Goal: Task Accomplishment & Management: Complete application form

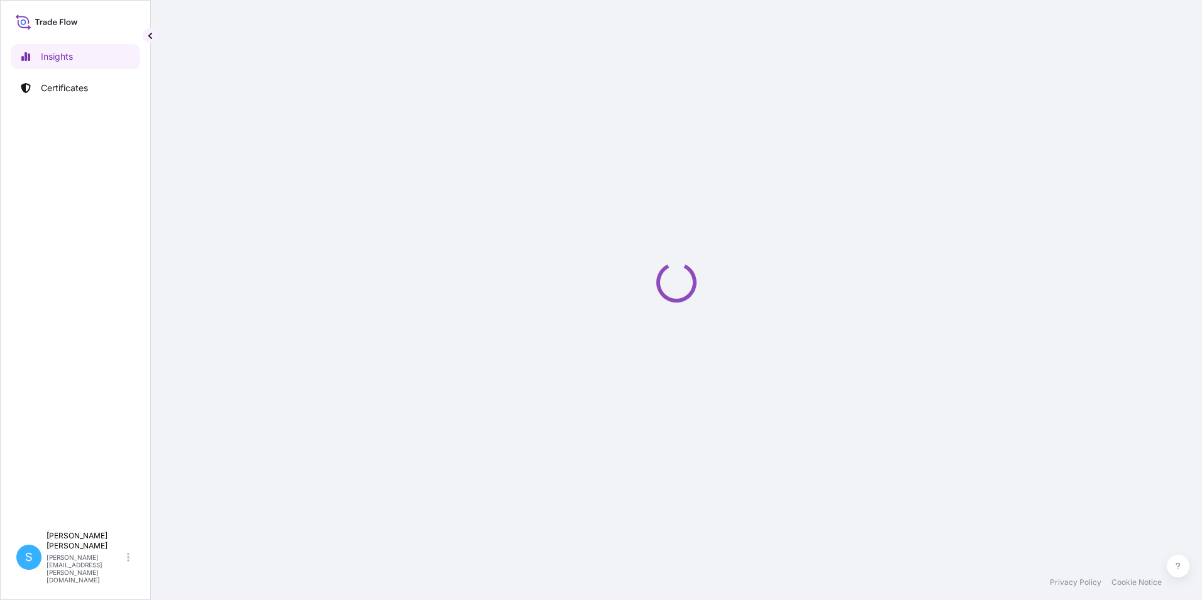
select select "2025"
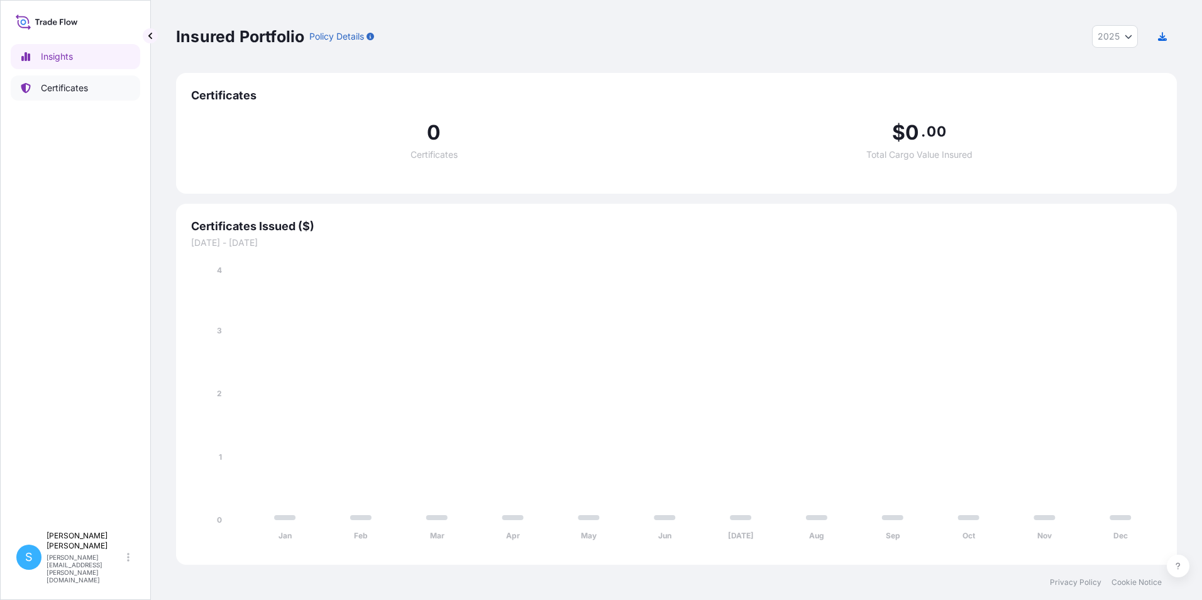
click at [58, 94] on p "Certificates" at bounding box center [64, 88] width 47 height 13
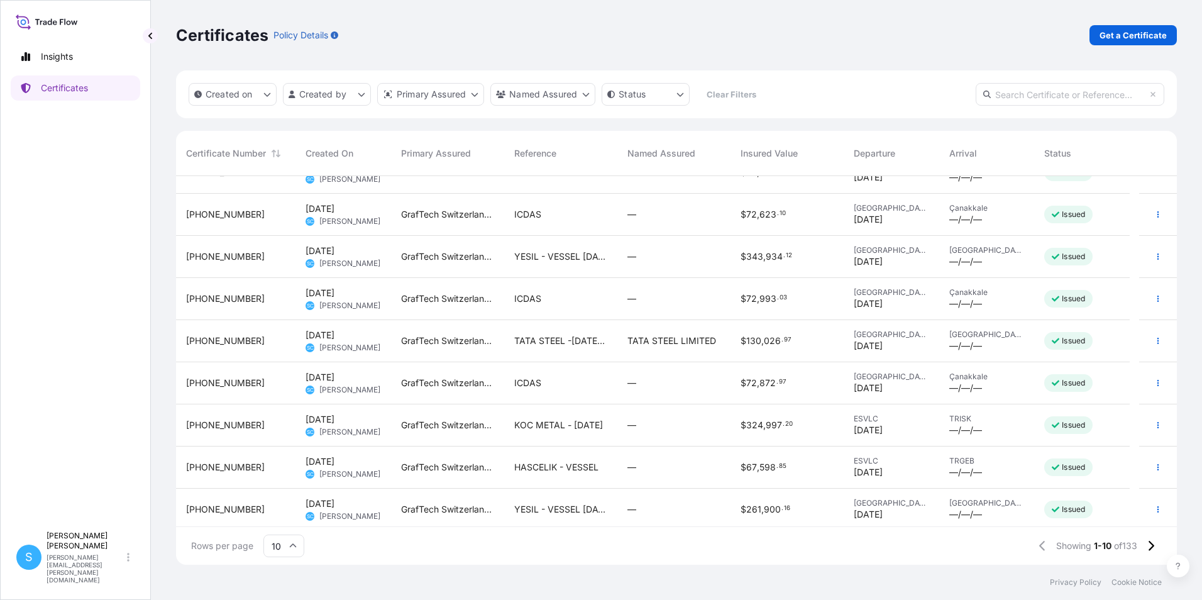
scroll to position [71, 0]
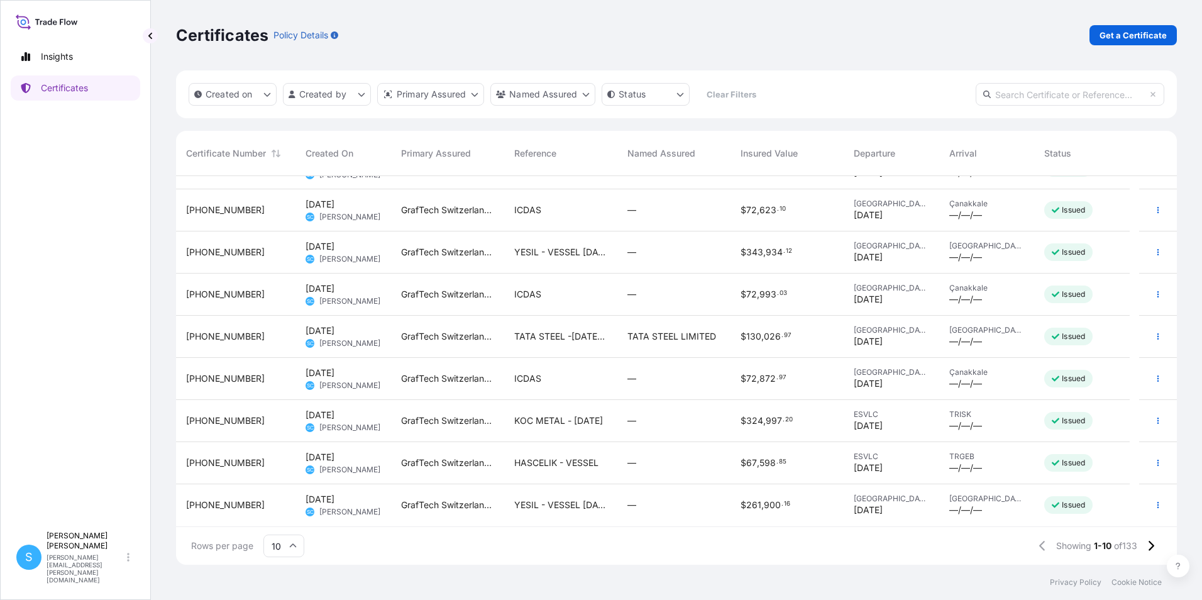
click at [572, 260] on div "YESIL - VESSEL [DATE]" at bounding box center [560, 252] width 113 height 42
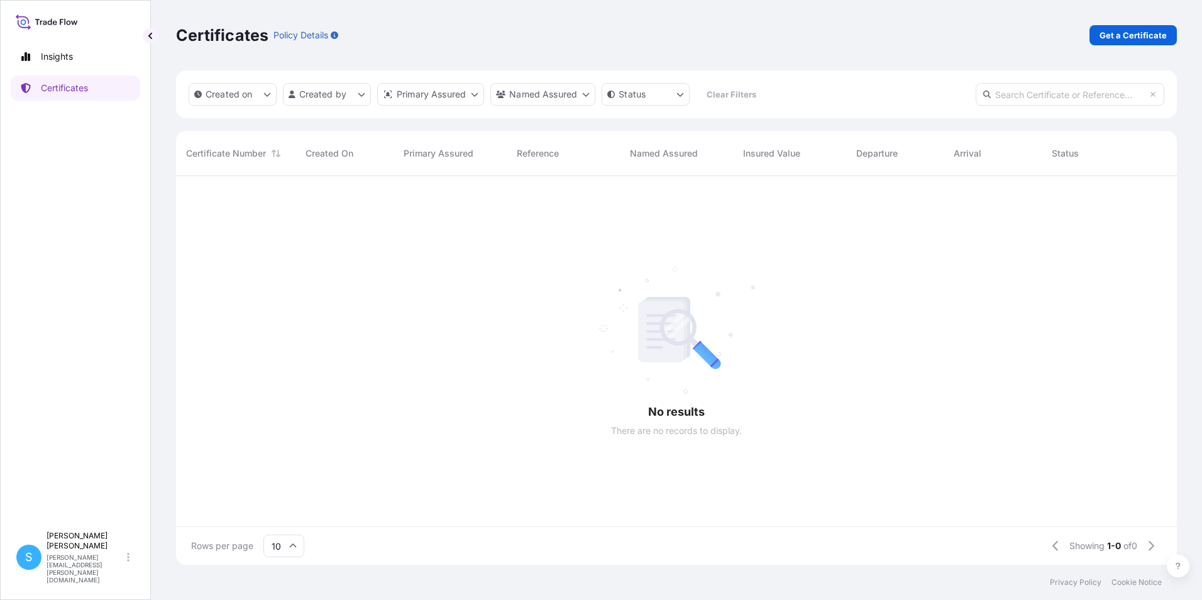
scroll to position [386, 991]
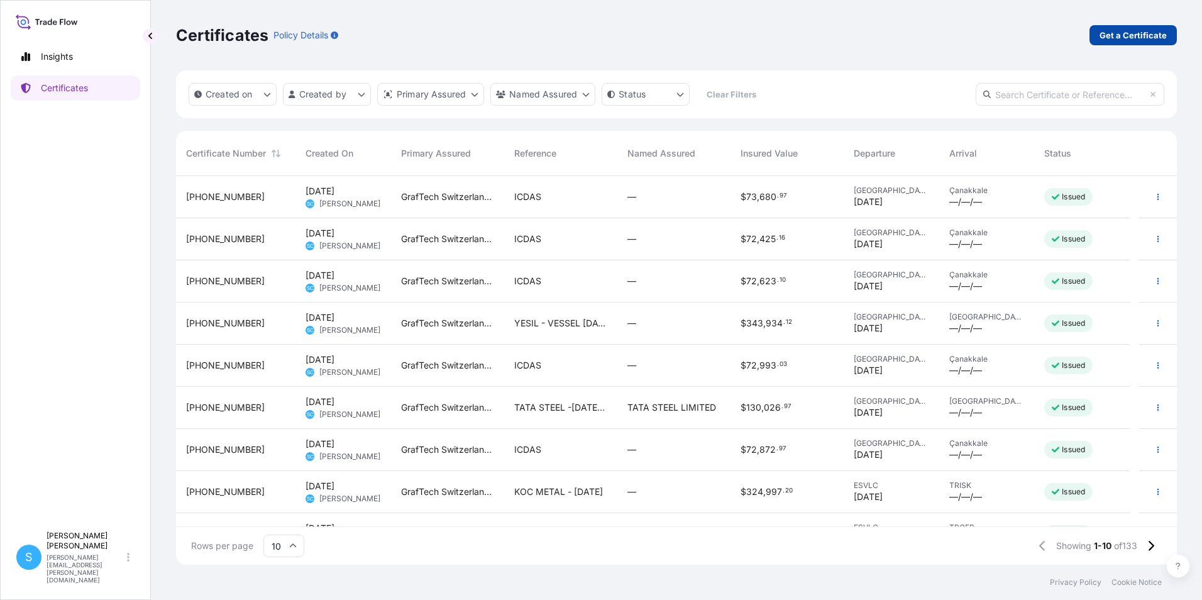
click at [1148, 42] on link "Get a Certificate" at bounding box center [1133, 35] width 87 height 20
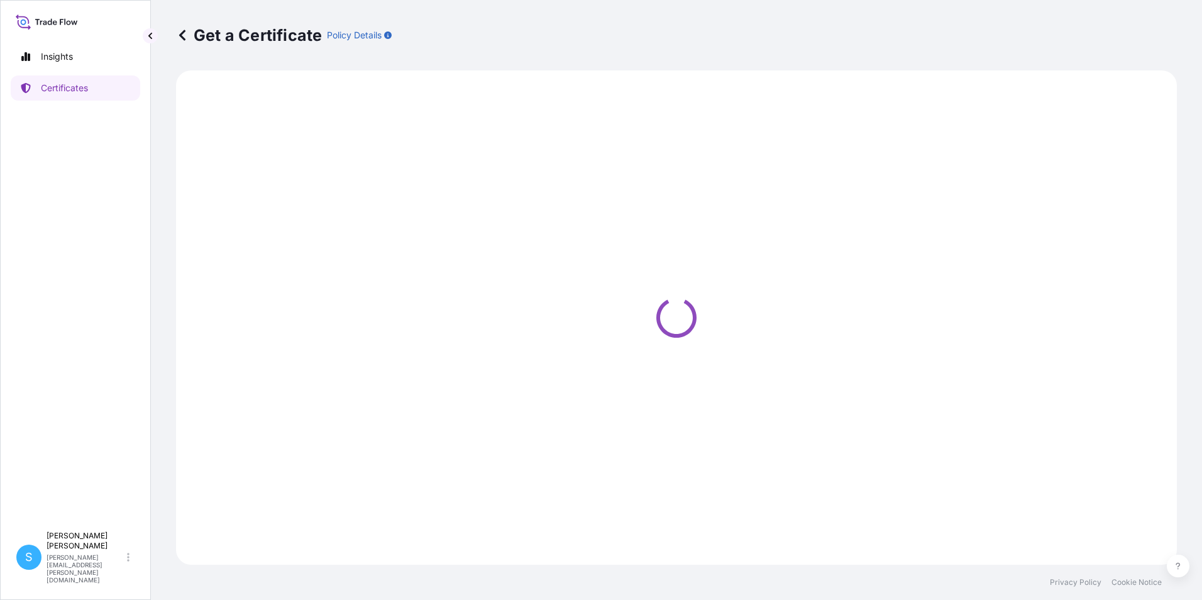
select select "Barge"
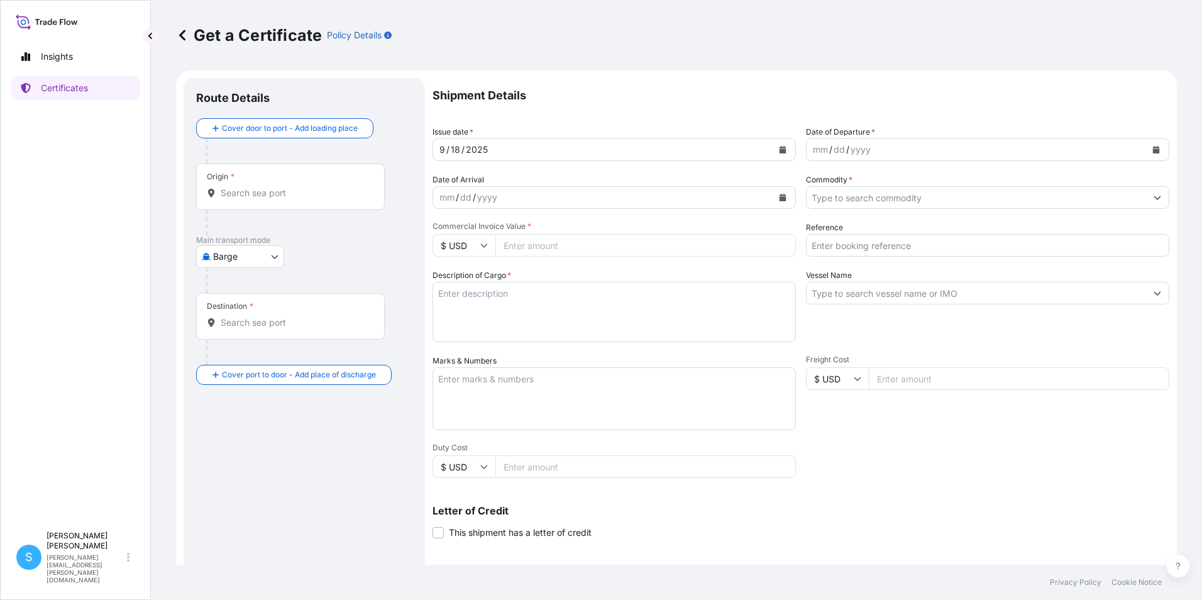
click at [263, 182] on div "Origin *" at bounding box center [290, 186] width 189 height 47
click at [263, 187] on input "Origin *" at bounding box center [295, 193] width 148 height 13
drag, startPoint x: 257, startPoint y: 192, endPoint x: 273, endPoint y: 192, distance: 15.7
click at [258, 192] on input "valen" at bounding box center [295, 193] width 148 height 13
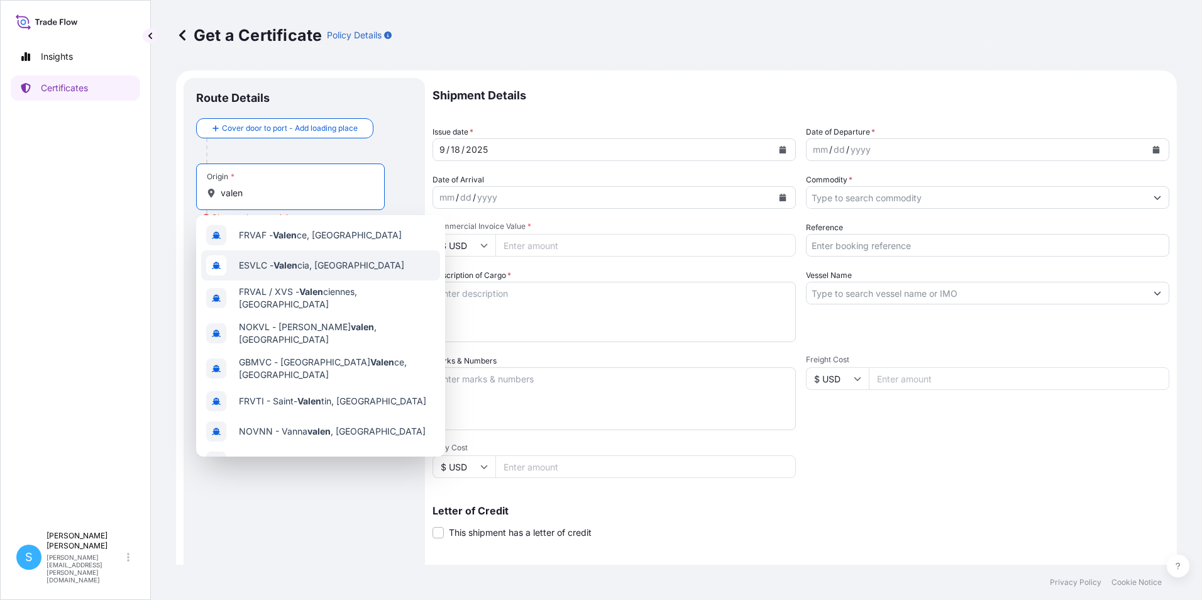
type input "ESVLC - [GEOGRAPHIC_DATA], [GEOGRAPHIC_DATA]"
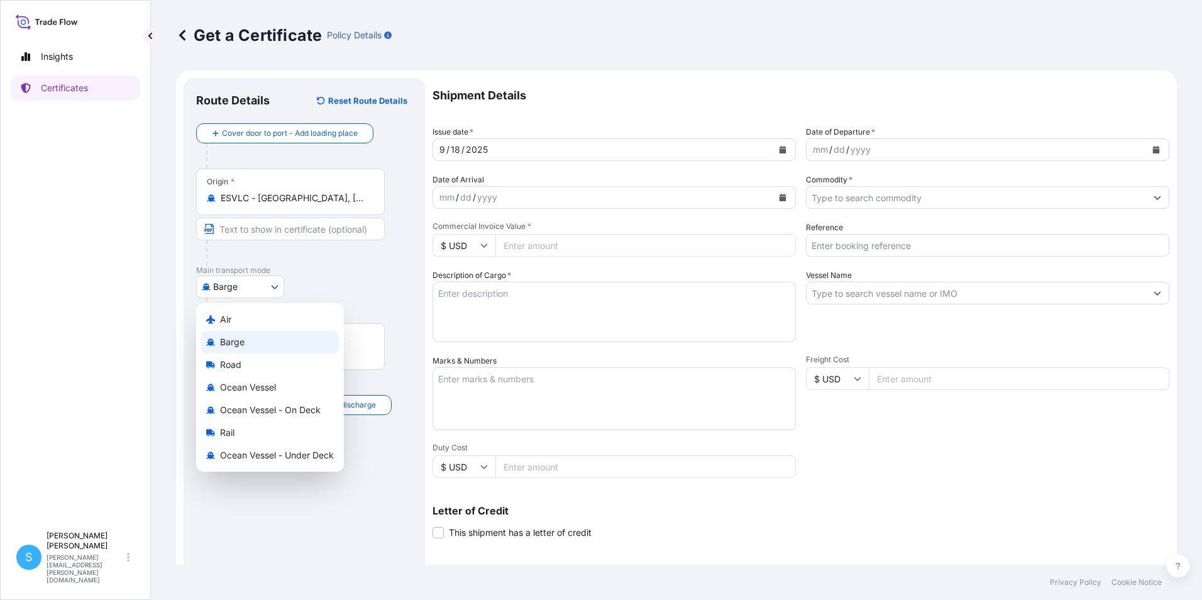
click at [243, 289] on body "10 options available. Insights Certificates S [PERSON_NAME] [PERSON_NAME][EMAIL…" at bounding box center [601, 300] width 1202 height 600
click at [252, 390] on span "Ocean Vessel" at bounding box center [248, 387] width 56 height 13
select select "Ocean Vessel"
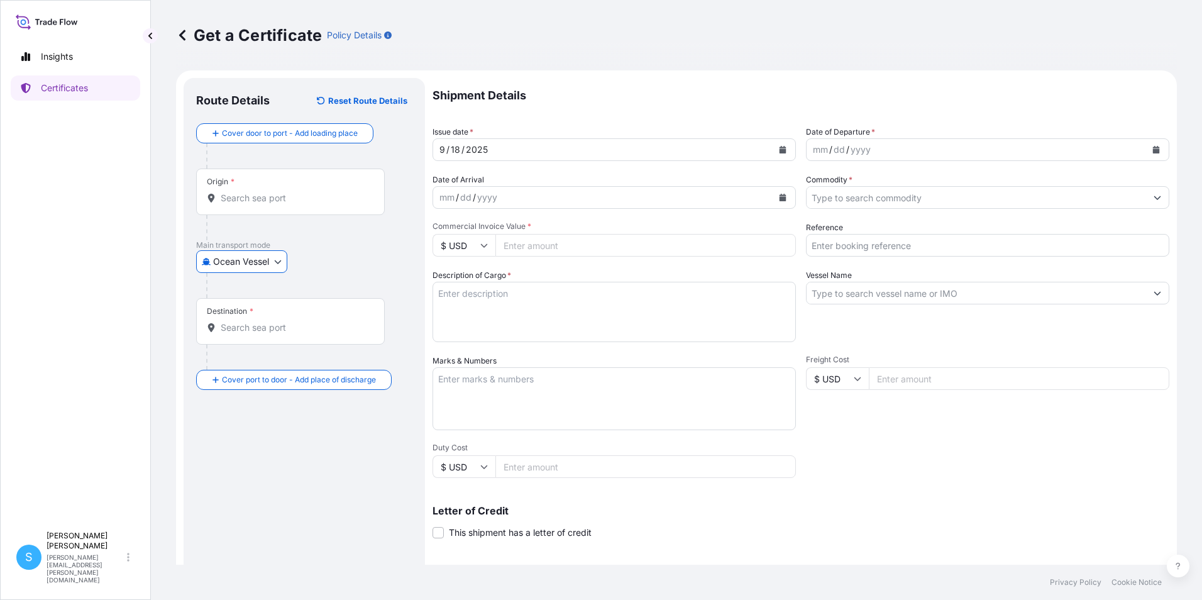
click at [255, 336] on div "Destination *" at bounding box center [290, 321] width 189 height 47
click at [255, 334] on input "Destination *" at bounding box center [295, 327] width 148 height 13
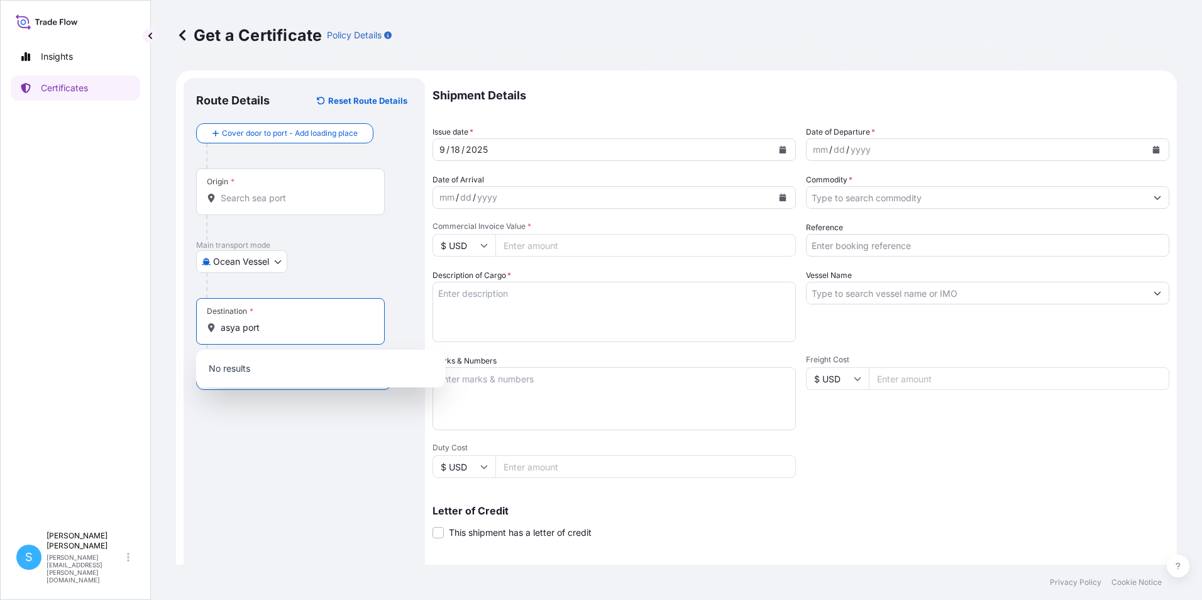
drag, startPoint x: 271, startPoint y: 333, endPoint x: 303, endPoint y: 316, distance: 36.6
click at [203, 319] on div "Destination * [GEOGRAPHIC_DATA]" at bounding box center [290, 321] width 189 height 47
type input "A"
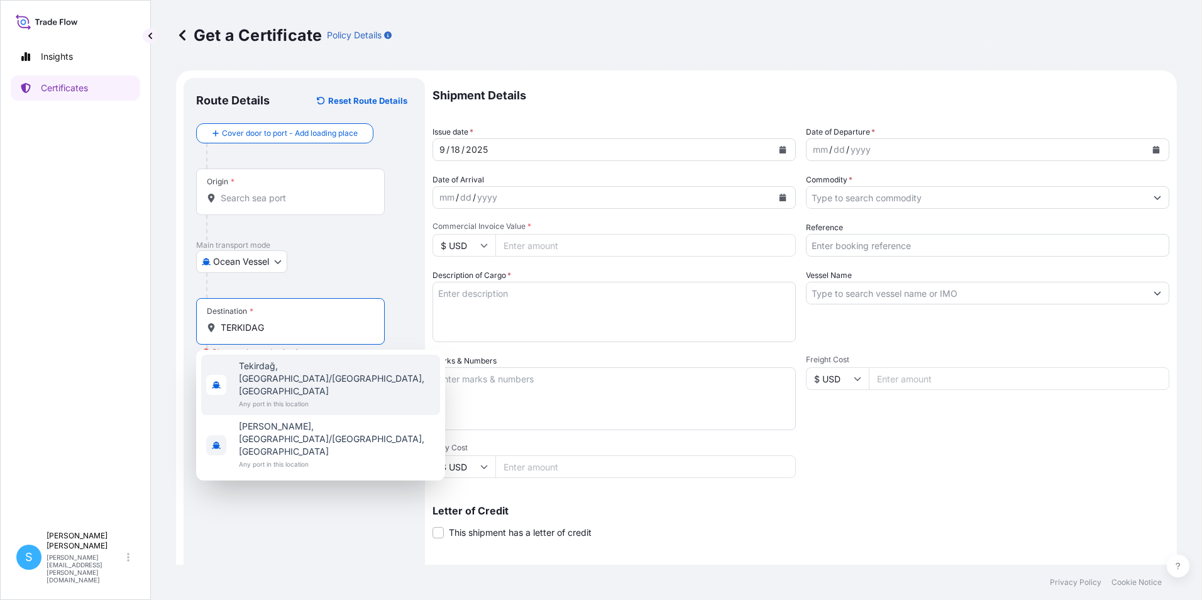
drag, startPoint x: 287, startPoint y: 333, endPoint x: 201, endPoint y: 326, distance: 87.0
click at [201, 326] on div "Destination * TERKIDAG" at bounding box center [290, 321] width 189 height 47
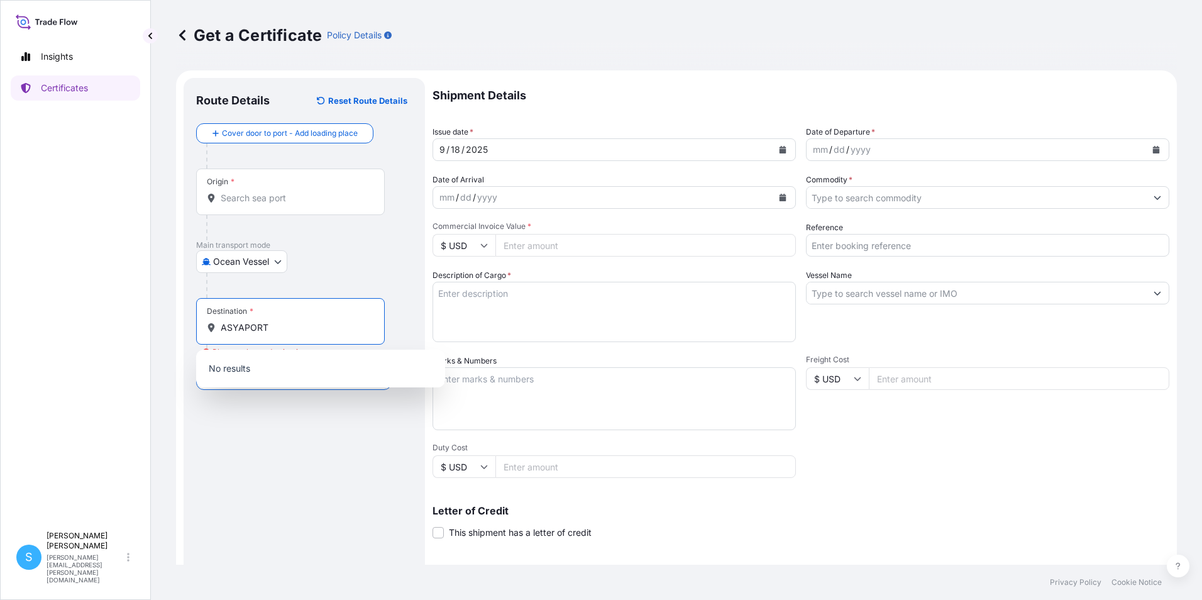
type input "ASYAPORT"
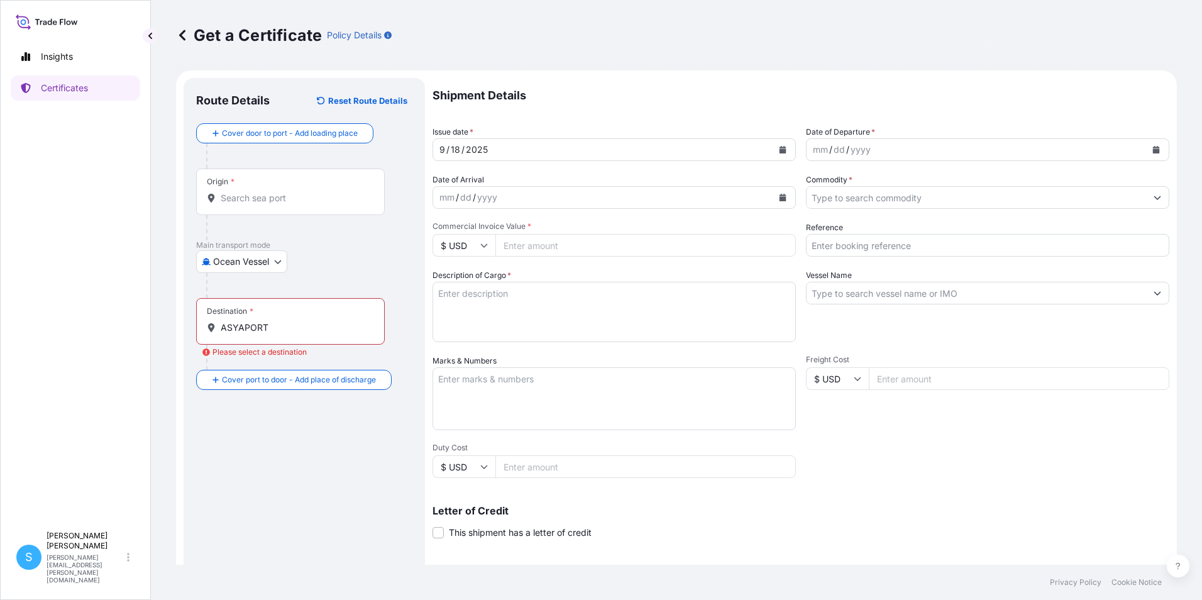
click at [373, 251] on div "Ocean Vessel Air Barge Road Ocean Vessel Ocean Vessel - On Deck Rail Ocean Vess…" at bounding box center [304, 261] width 216 height 23
click at [322, 518] on div "Route Details Reset Route Details Cover door to port - Add loading place Place …" at bounding box center [304, 395] width 216 height 609
click at [273, 330] on input "ASYAPORT" at bounding box center [295, 327] width 148 height 13
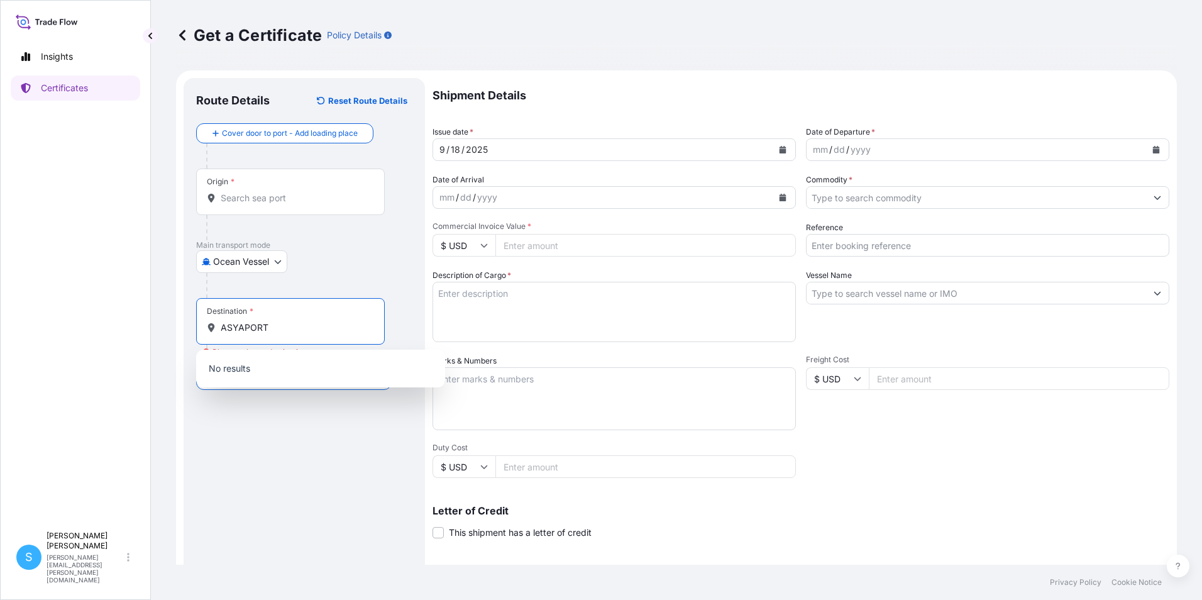
click at [311, 515] on div "Route Details Reset Route Details Cover door to port - Add loading place Place …" at bounding box center [304, 395] width 216 height 609
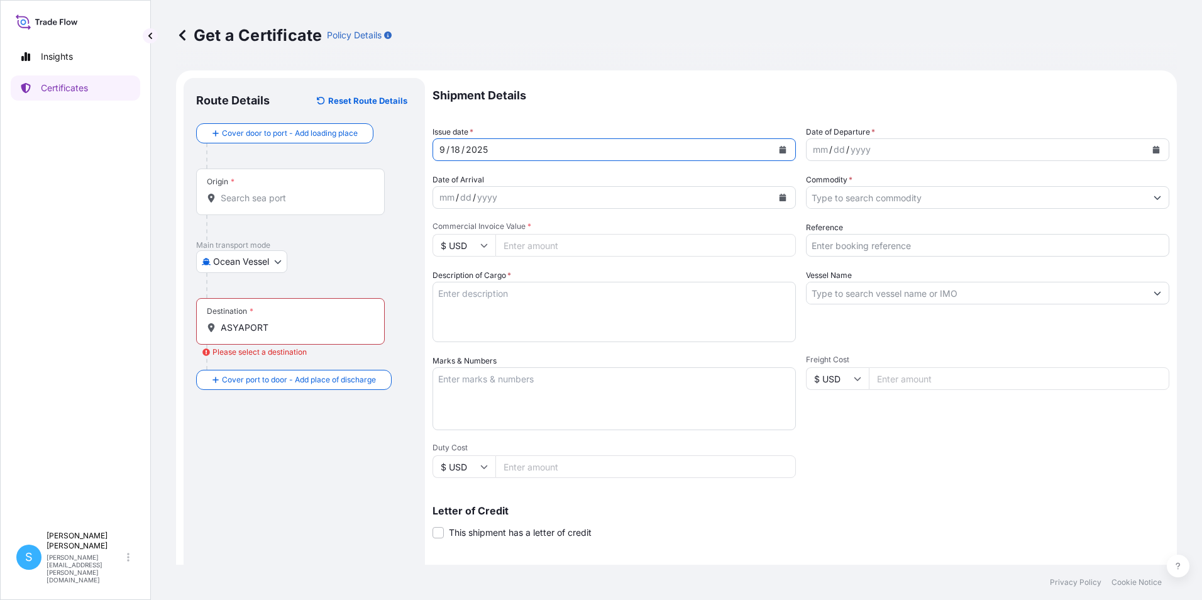
click at [780, 147] on icon "Calendar" at bounding box center [783, 150] width 7 height 8
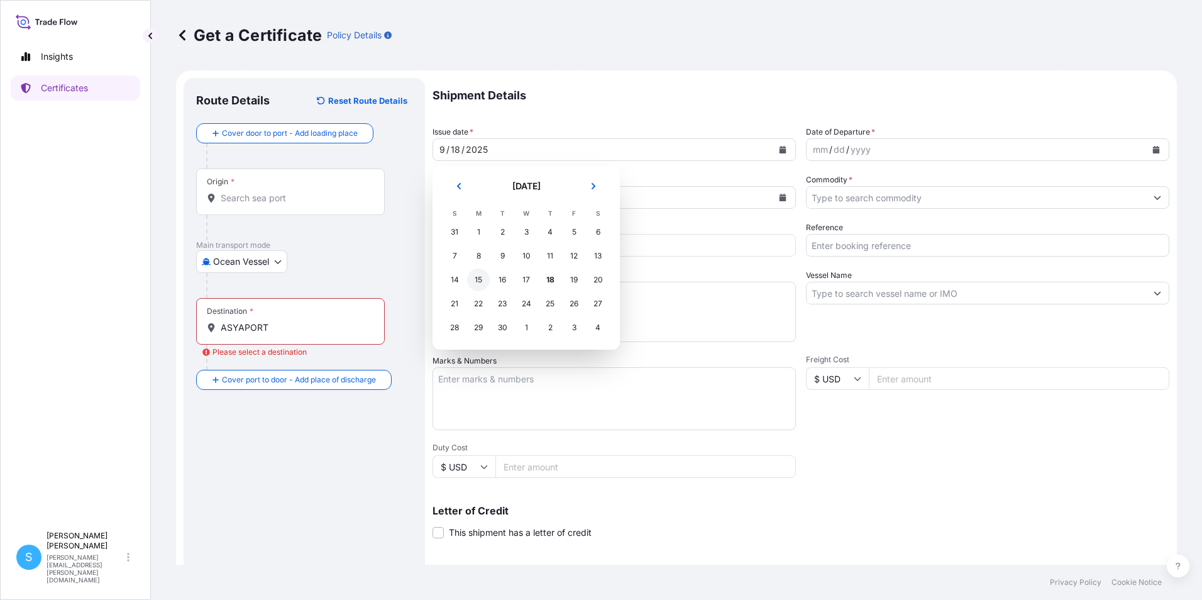
click at [480, 282] on div "15" at bounding box center [478, 279] width 23 height 23
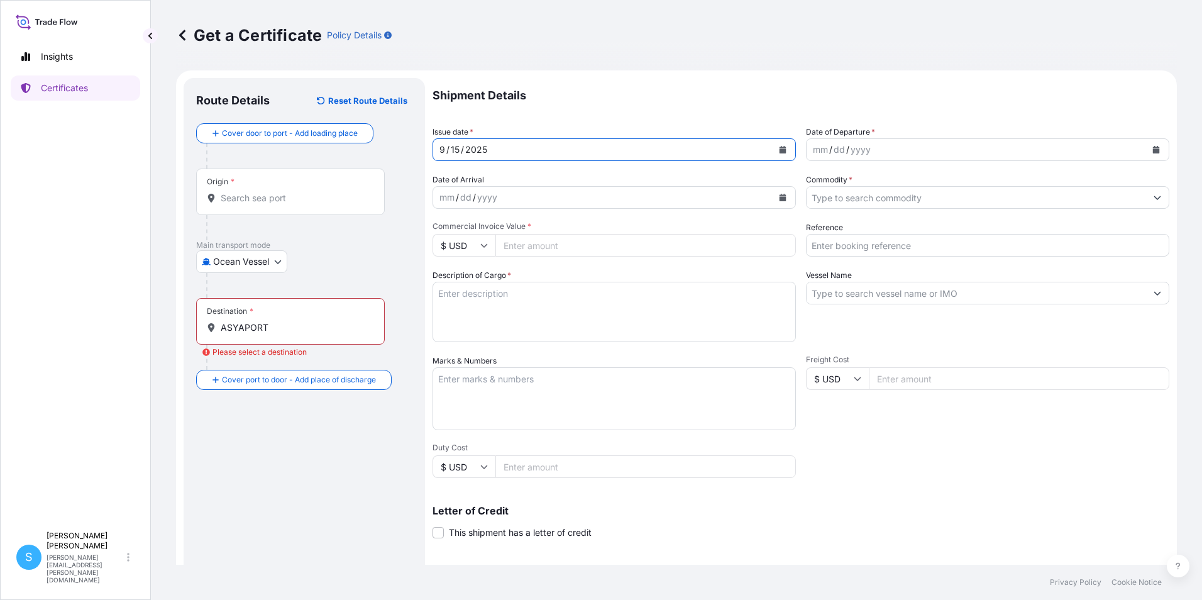
click at [918, 150] on div "mm / dd / yyyy" at bounding box center [976, 149] width 339 height 23
click at [1153, 151] on icon "Calendar" at bounding box center [1156, 150] width 7 height 8
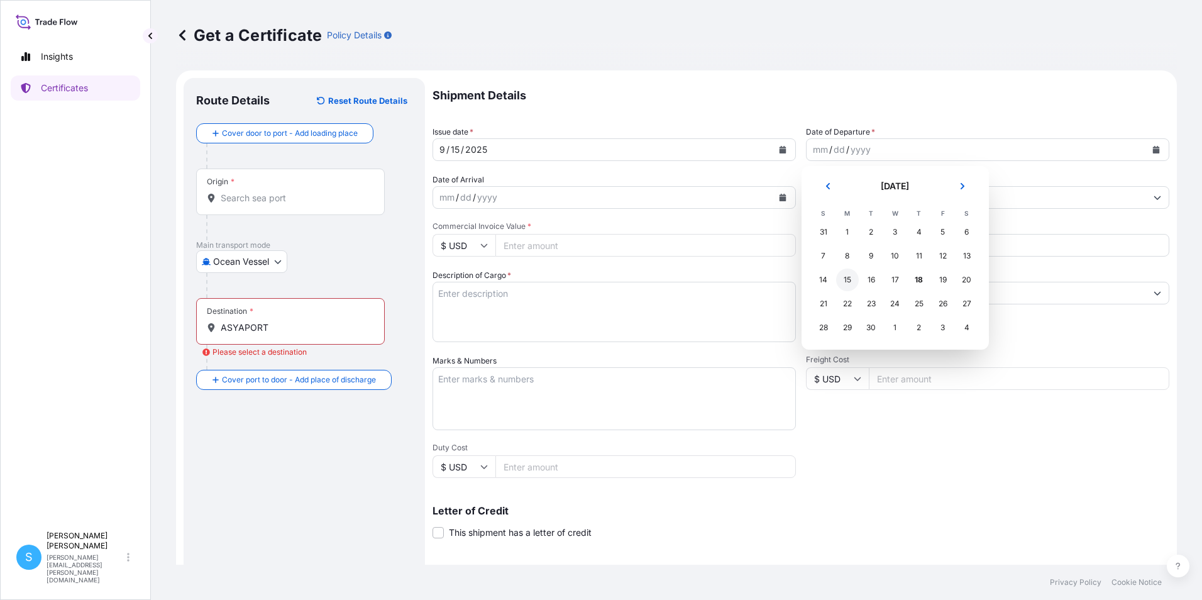
click at [845, 281] on div "15" at bounding box center [847, 279] width 23 height 23
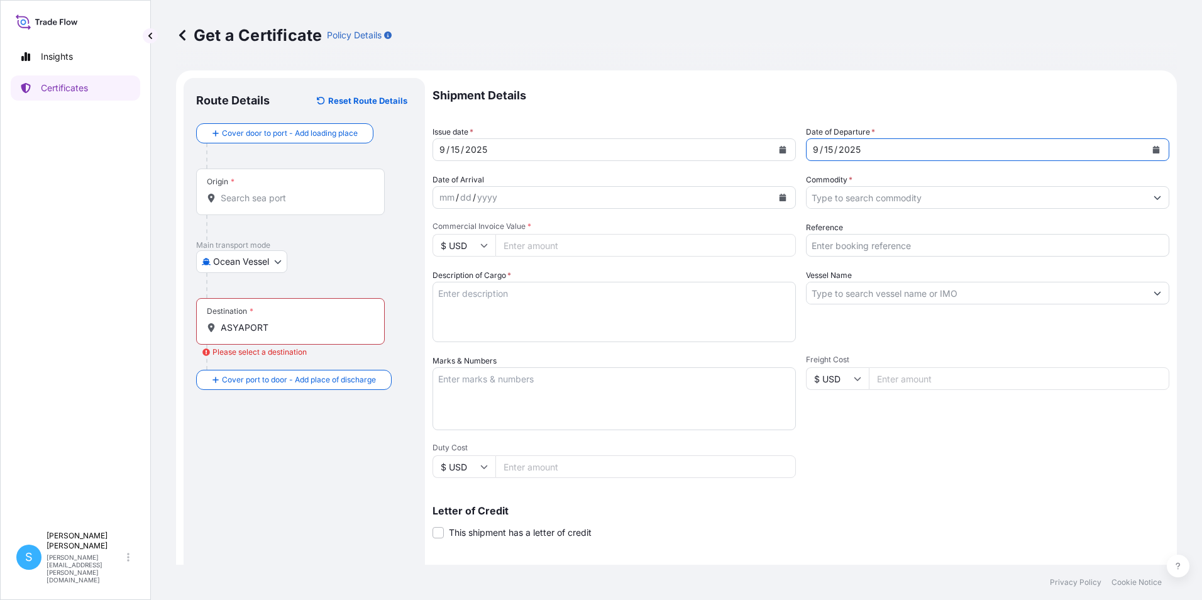
click at [529, 250] on input "Commercial Invoice Value *" at bounding box center [645, 245] width 301 height 23
type input "296292.10"
click at [545, 283] on textarea "Description of Cargo *" at bounding box center [614, 312] width 363 height 60
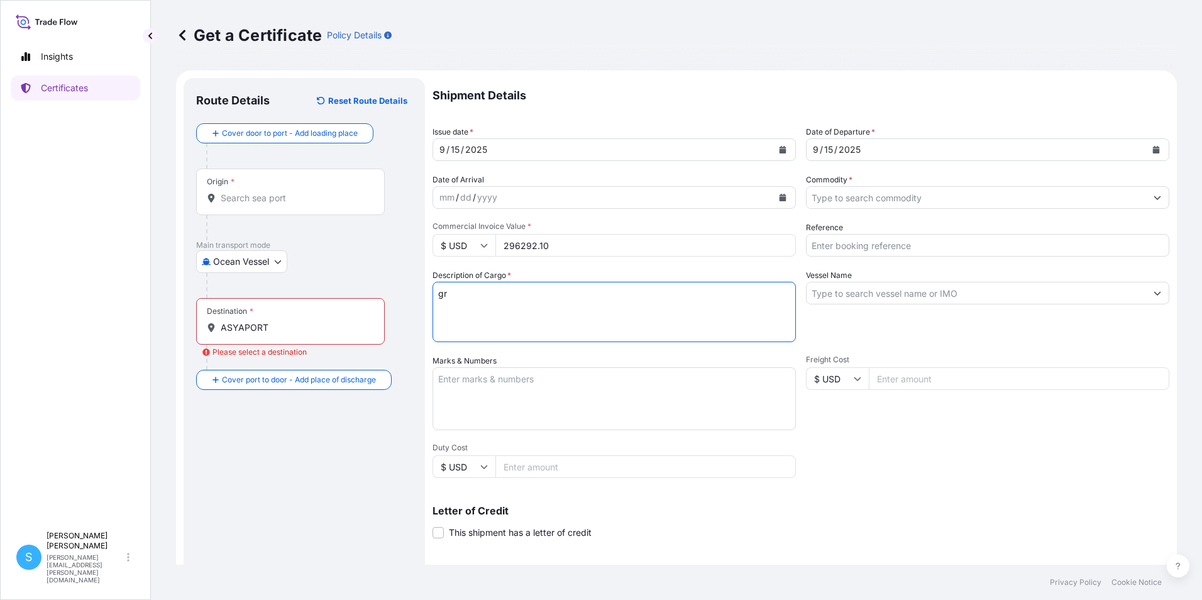
type textarea "g"
type textarea "GRAPHITE ELECTRODES DIA 600X2700MM WITH PRECET PINS 317T4L"
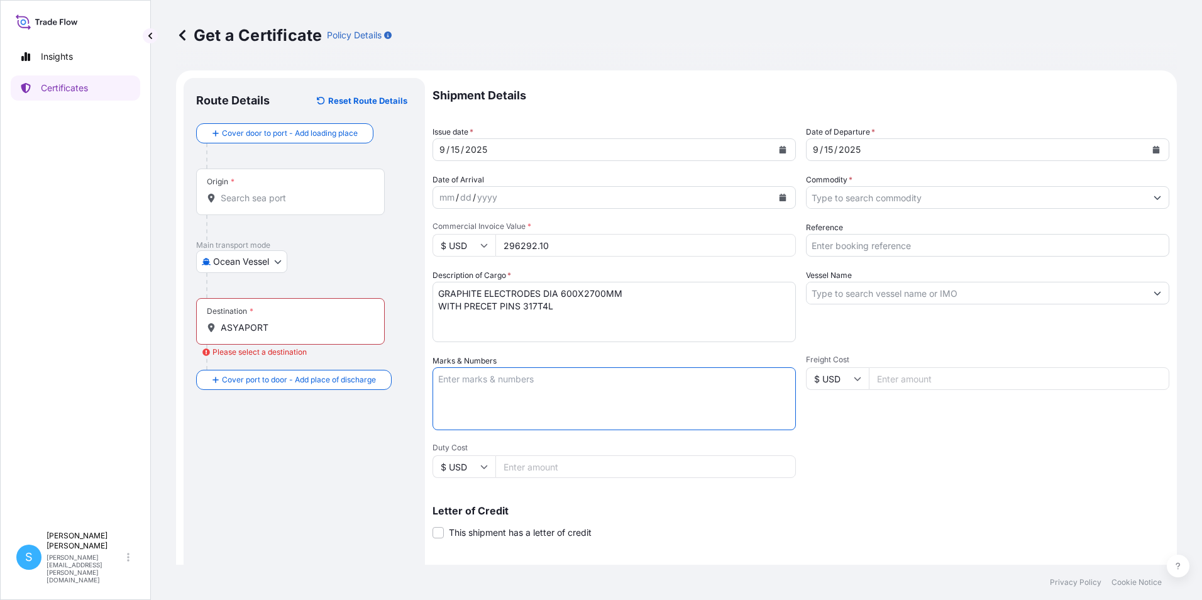
click at [526, 397] on textarea "Marks & Numbers" at bounding box center [614, 398] width 363 height 63
type textarea "COMMERCIAL INVOICE NO. 2513287 RI"
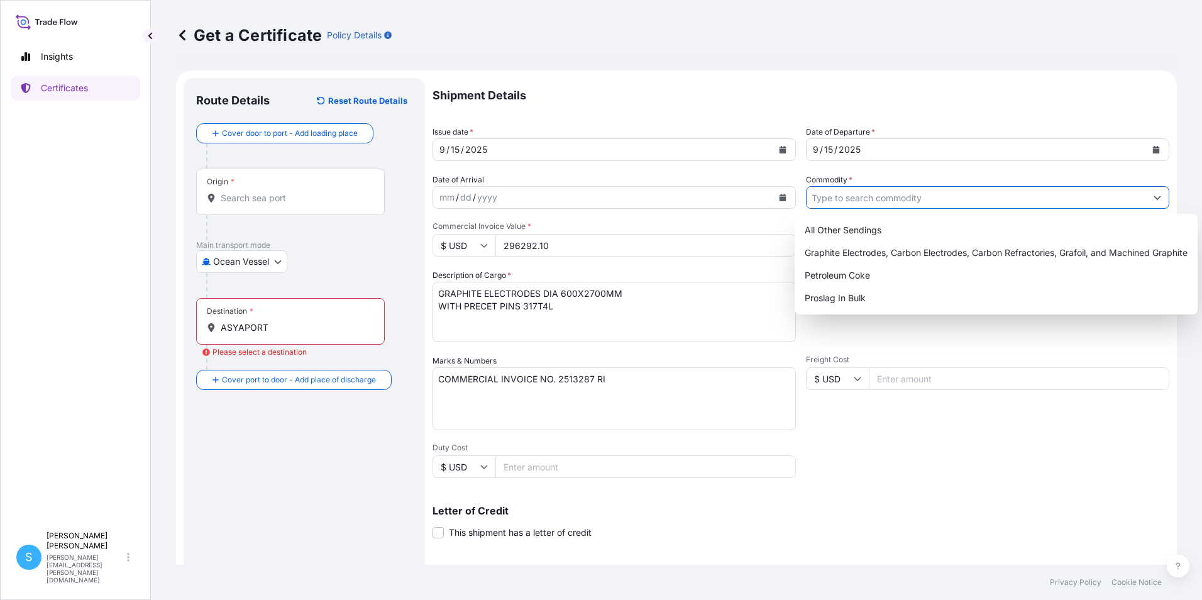
click at [1147, 201] on button "Show suggestions" at bounding box center [1157, 197] width 23 height 23
click at [990, 259] on div "Graphite Electrodes, Carbon Electrodes, Carbon Refractories, Grafoil, and Machi…" at bounding box center [996, 252] width 393 height 23
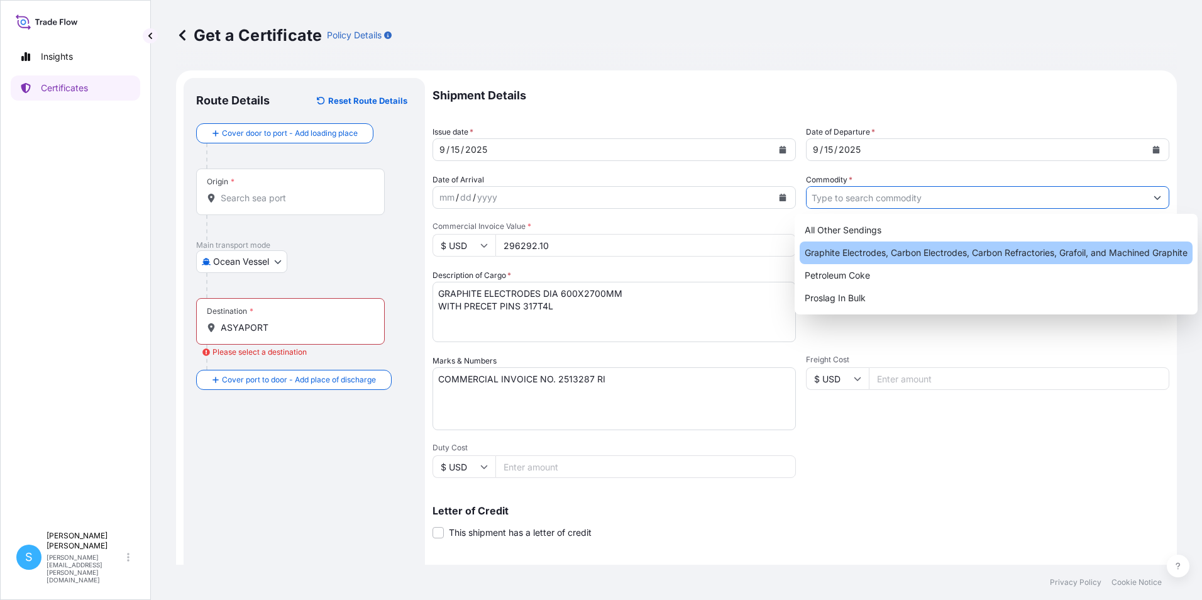
type input "Graphite Electrodes, Carbon Electrodes, Carbon Refractories, Grafoil, and Machi…"
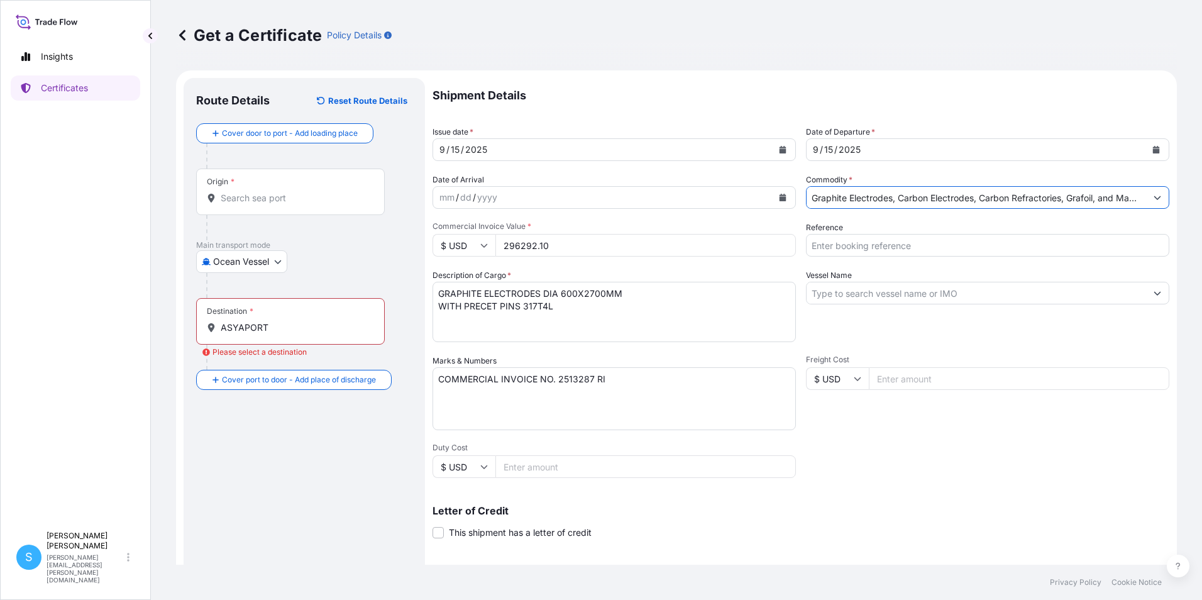
click at [926, 248] on input "Reference" at bounding box center [987, 245] width 363 height 23
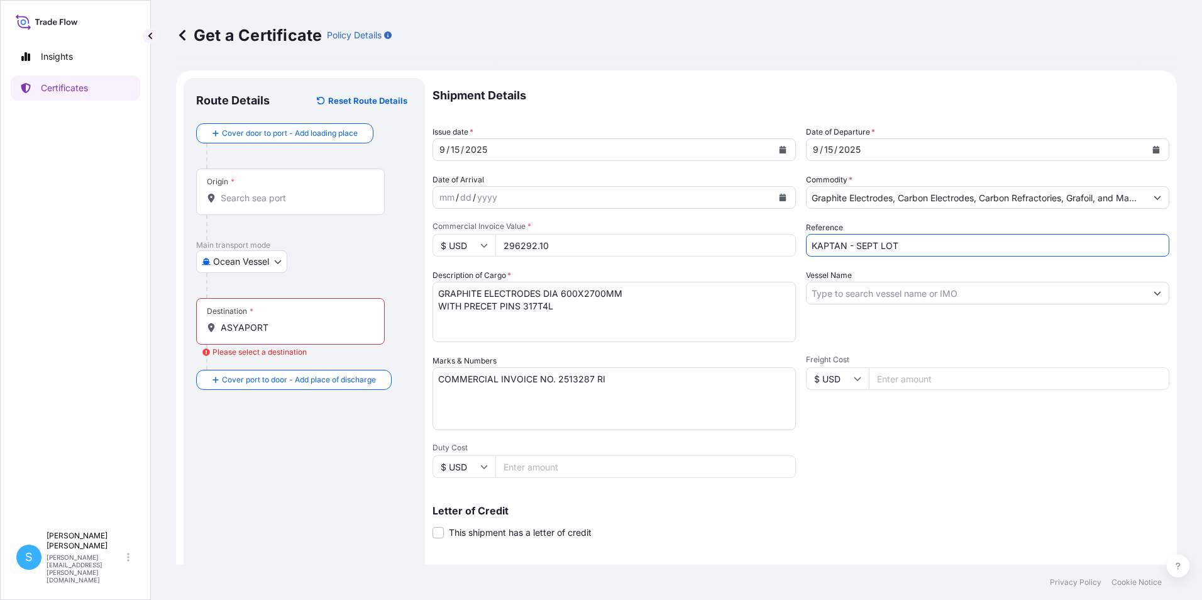
type input "KAPTAN - SEPT LOT"
click at [829, 295] on input "Vessel Name" at bounding box center [976, 293] width 339 height 23
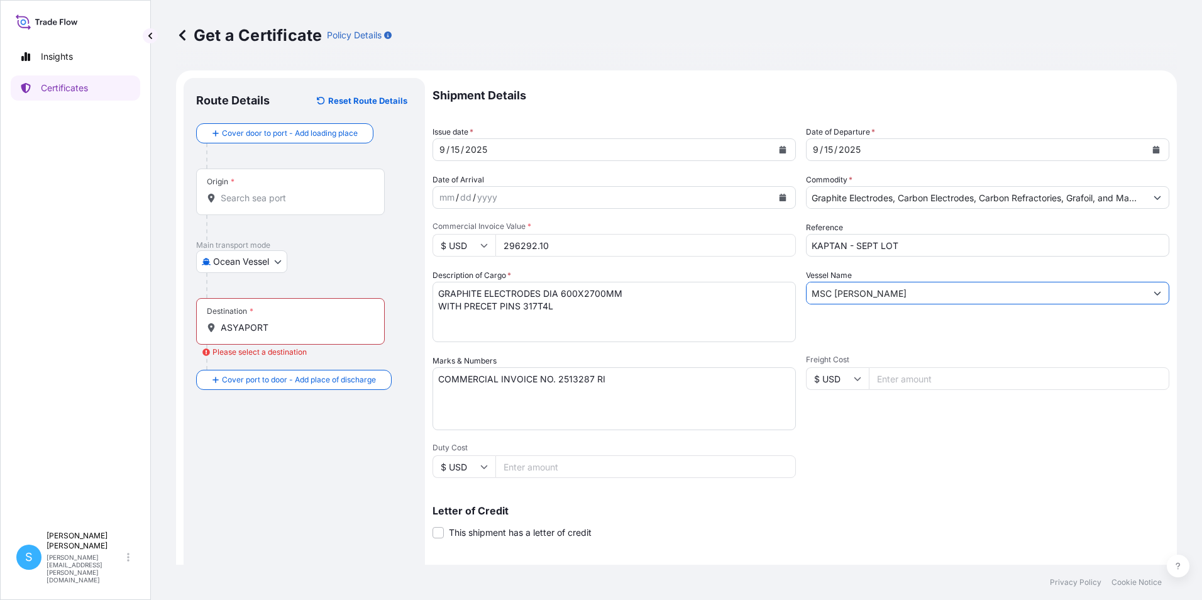
click at [938, 486] on div "Shipment Details Issue date * [DATE] Date of Departure * [DATE] Date of Arrival…" at bounding box center [801, 377] width 737 height 599
click at [936, 284] on input "MSC [PERSON_NAME]" at bounding box center [976, 293] width 339 height 23
type input "MSC [PERSON_NAME]"
click at [797, 475] on div "Shipment Details Issue date * [DATE] Date of Departure * [DATE] Date of Arrival…" at bounding box center [801, 377] width 737 height 599
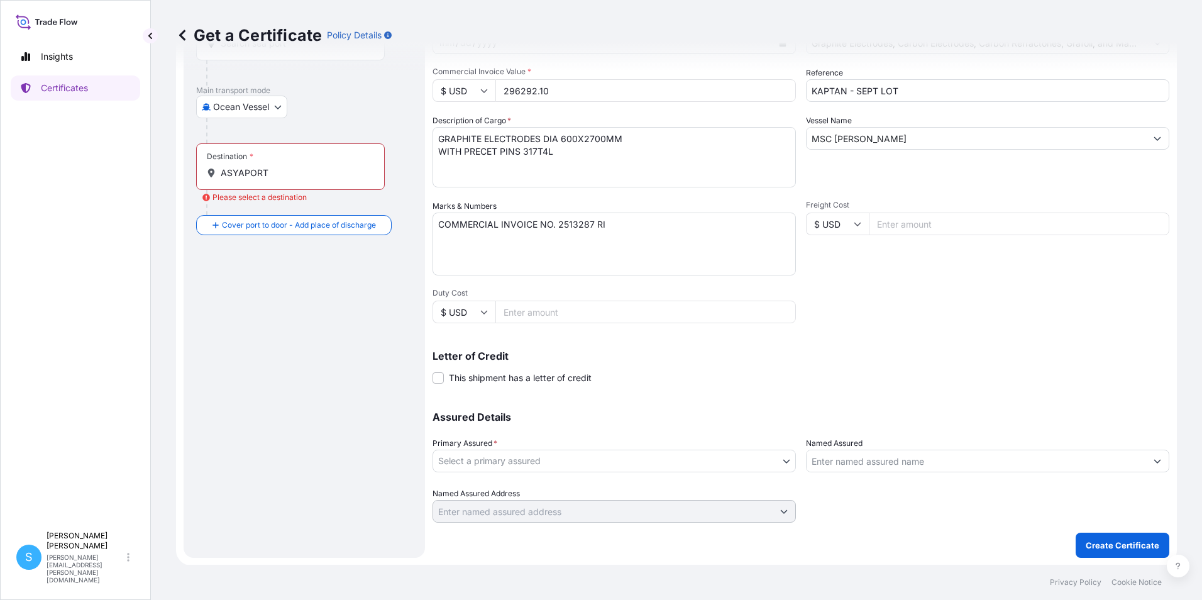
scroll to position [155, 0]
click at [774, 456] on body "2 options available. Insights Certificates S [PERSON_NAME] [PERSON_NAME][EMAIL_…" at bounding box center [601, 300] width 1202 height 600
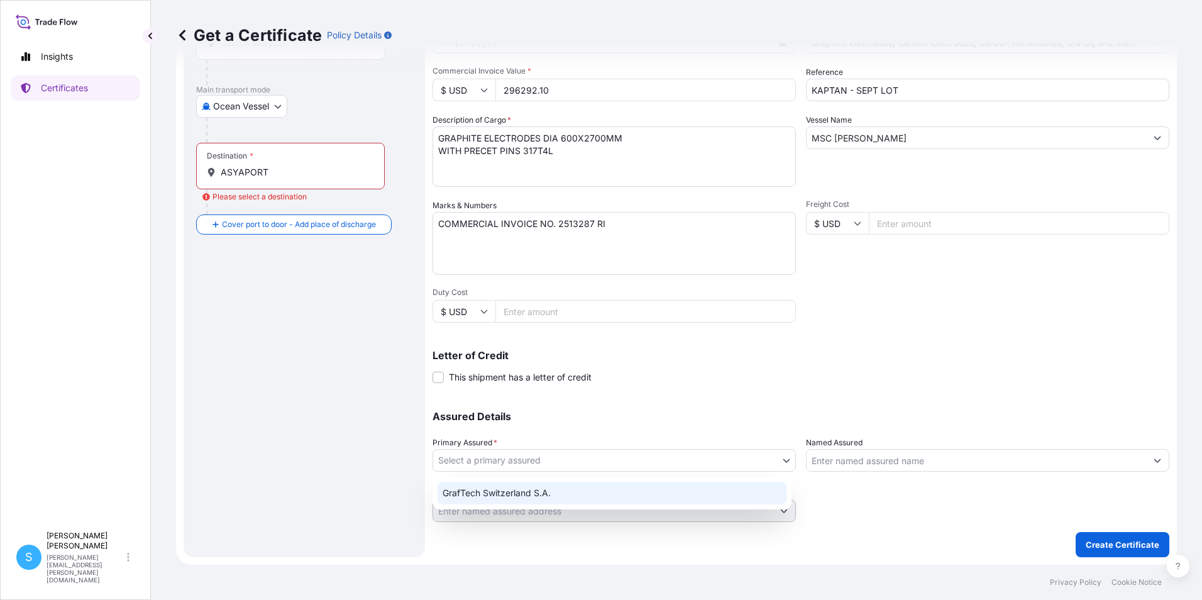
click at [546, 492] on div "GrafTech Switzerland S.A." at bounding box center [612, 493] width 349 height 23
select select "31801"
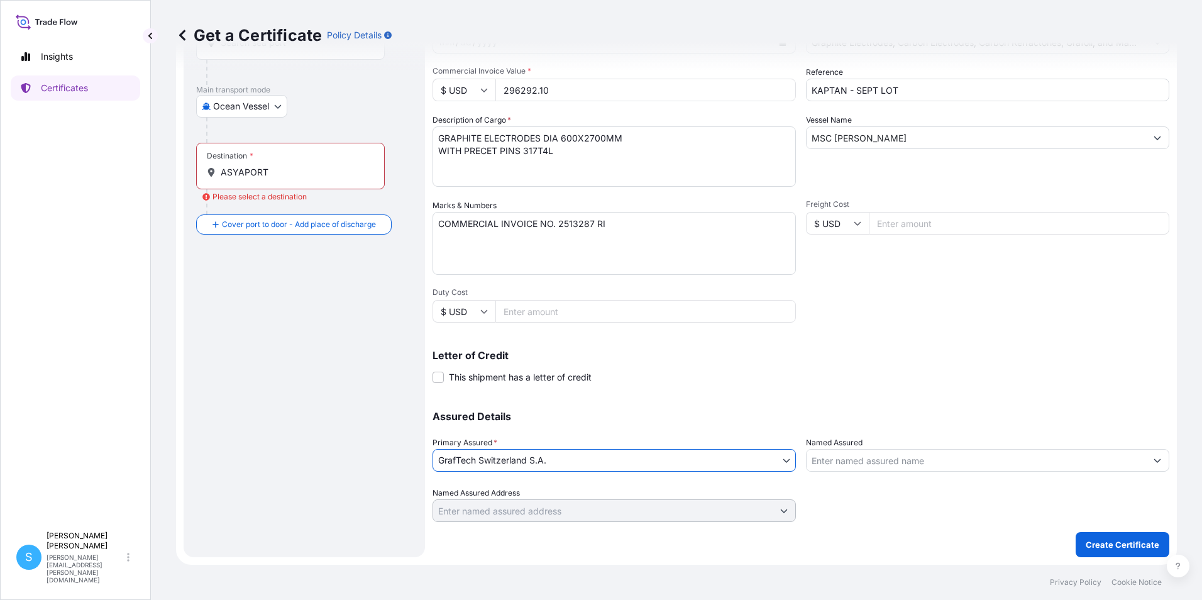
click at [873, 361] on div "Letter of Credit This shipment has a letter of credit Letter of credit * Letter…" at bounding box center [801, 366] width 737 height 33
click at [1086, 546] on p "Create Certificate" at bounding box center [1123, 544] width 74 height 13
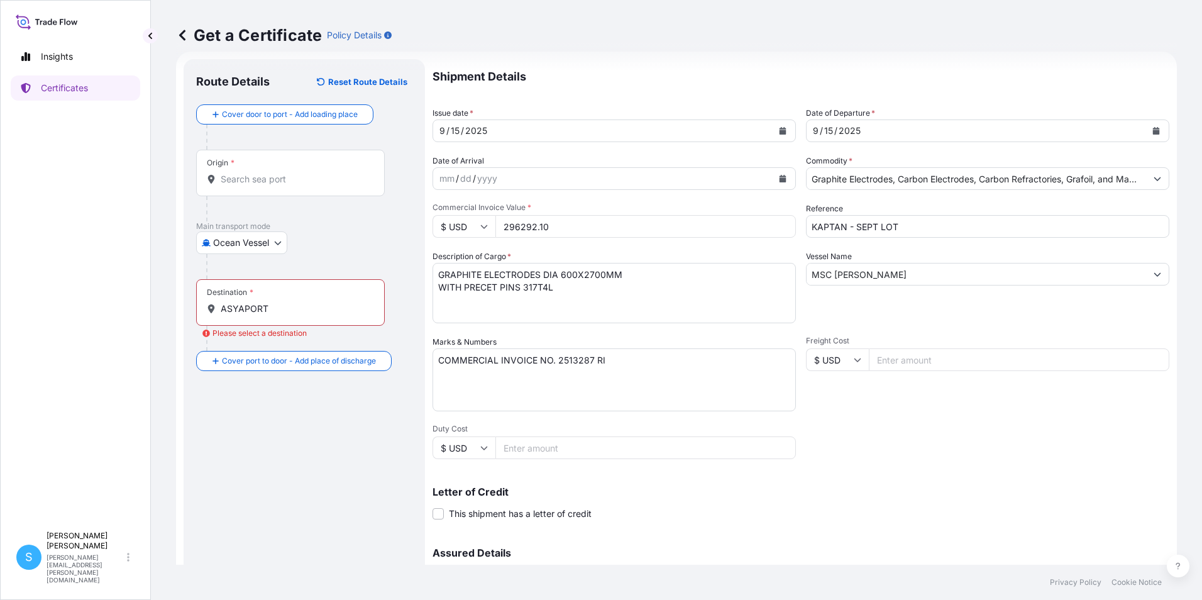
scroll to position [0, 0]
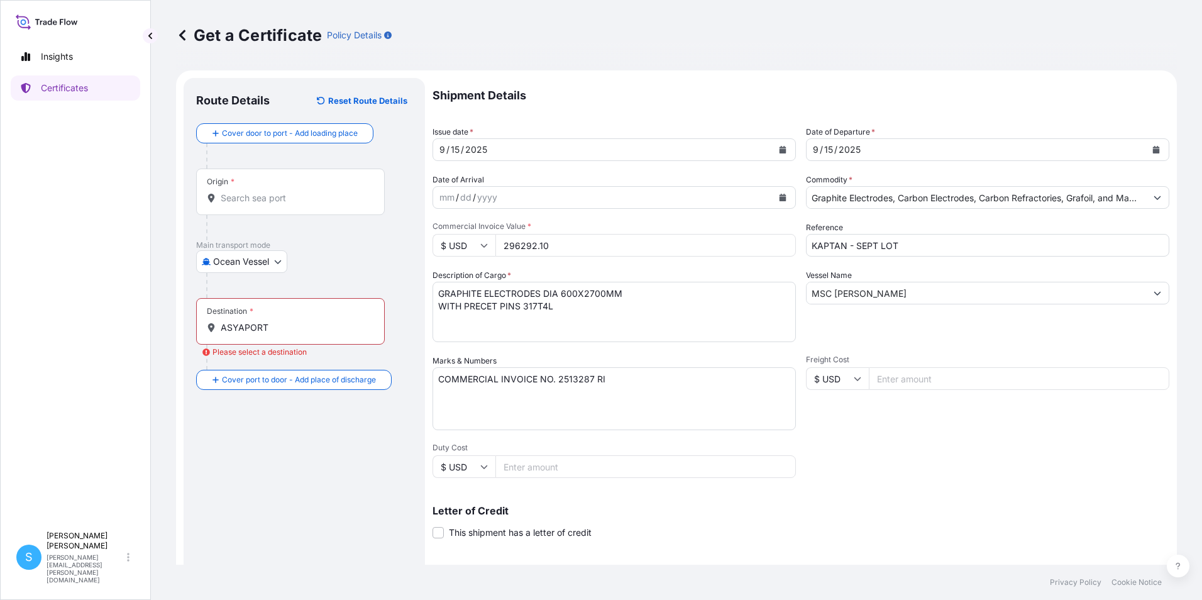
click at [246, 195] on input "Origin *" at bounding box center [295, 198] width 148 height 13
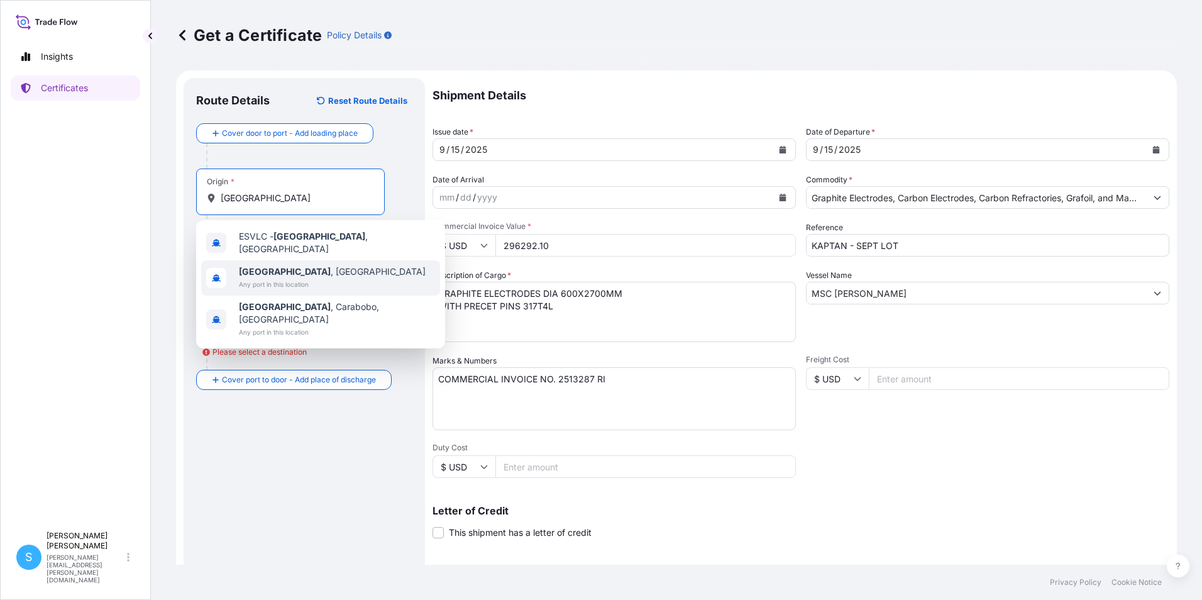
click at [306, 268] on span "[GEOGRAPHIC_DATA] , [GEOGRAPHIC_DATA]" at bounding box center [332, 271] width 187 height 13
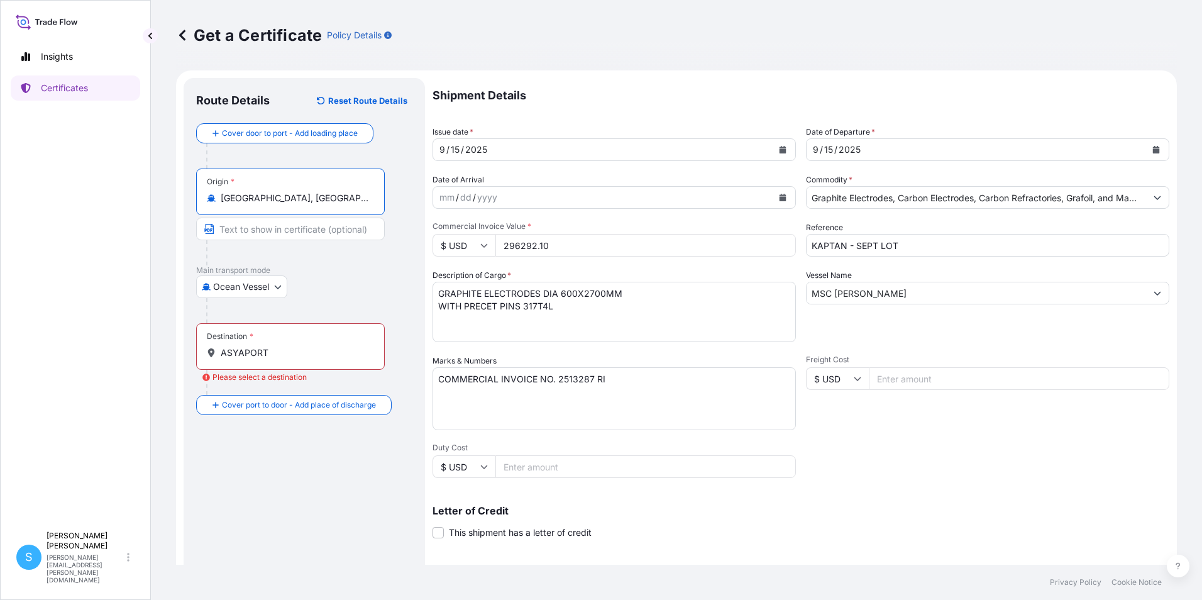
type input "[GEOGRAPHIC_DATA], [GEOGRAPHIC_DATA]"
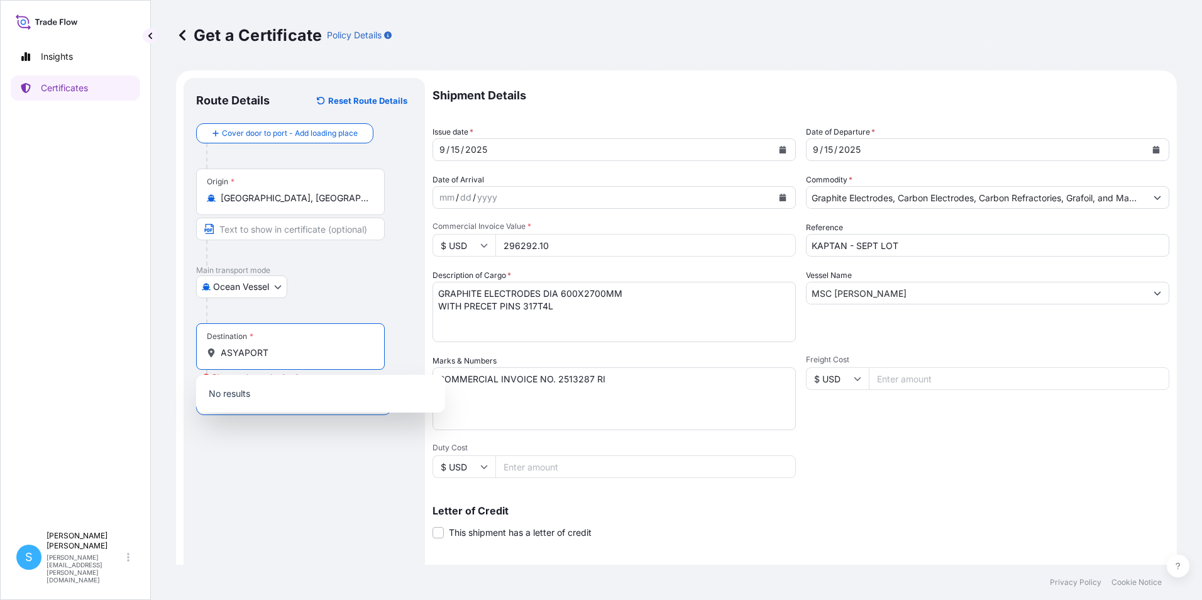
click at [268, 354] on input "ASYAPORT" at bounding box center [295, 352] width 148 height 13
drag, startPoint x: 268, startPoint y: 354, endPoint x: 179, endPoint y: 355, distance: 88.7
click at [179, 355] on form "Route Details Reset Route Details Cover door to port - Add loading place Place …" at bounding box center [676, 394] width 1001 height 649
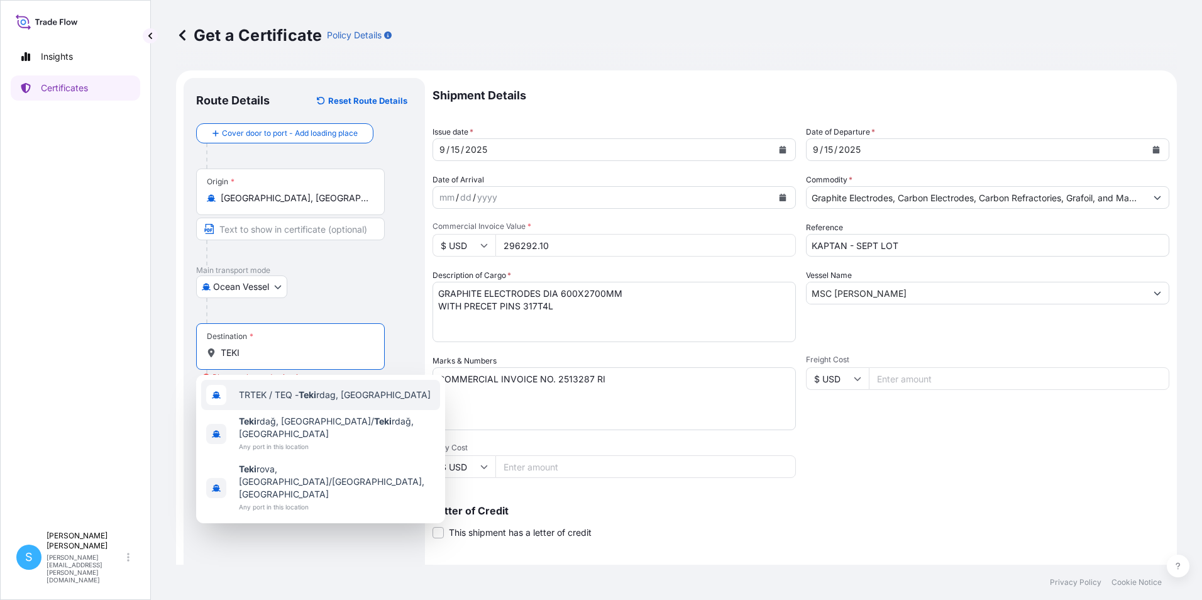
click at [287, 395] on span "TRTEK / TEQ - Teki rdag, [GEOGRAPHIC_DATA]" at bounding box center [335, 395] width 192 height 13
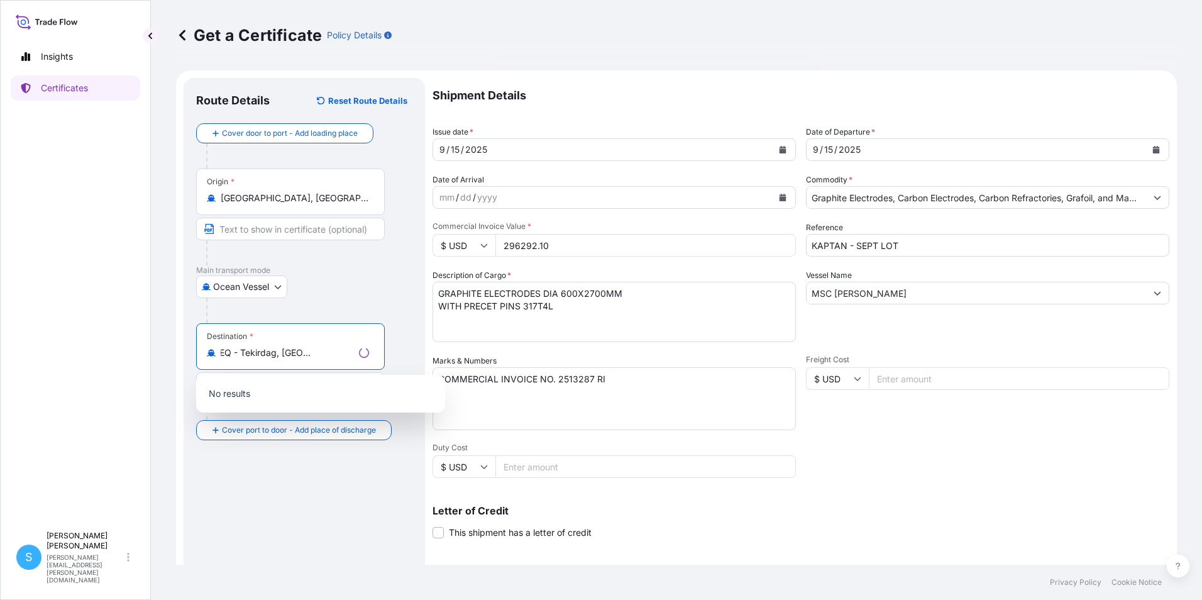
scroll to position [0, 28]
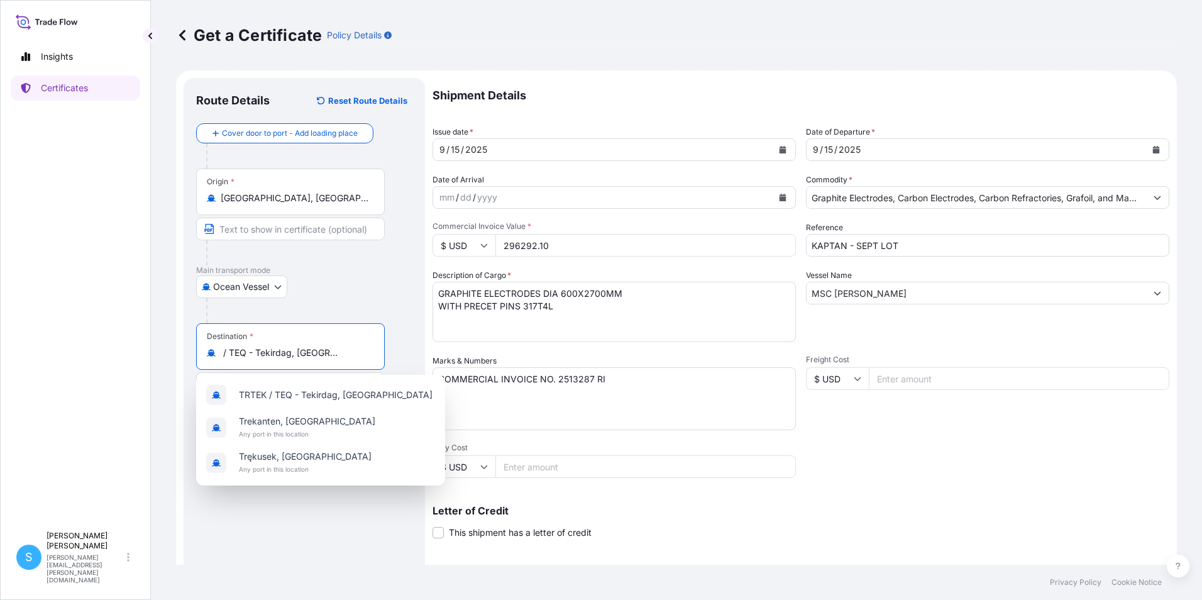
type input "TRTEK / TEQ - Tekirdag, [GEOGRAPHIC_DATA]"
click at [1032, 431] on div "Shipment Details Issue date * [DATE] Date of Departure * [DATE] Date of Arrival…" at bounding box center [801, 377] width 737 height 599
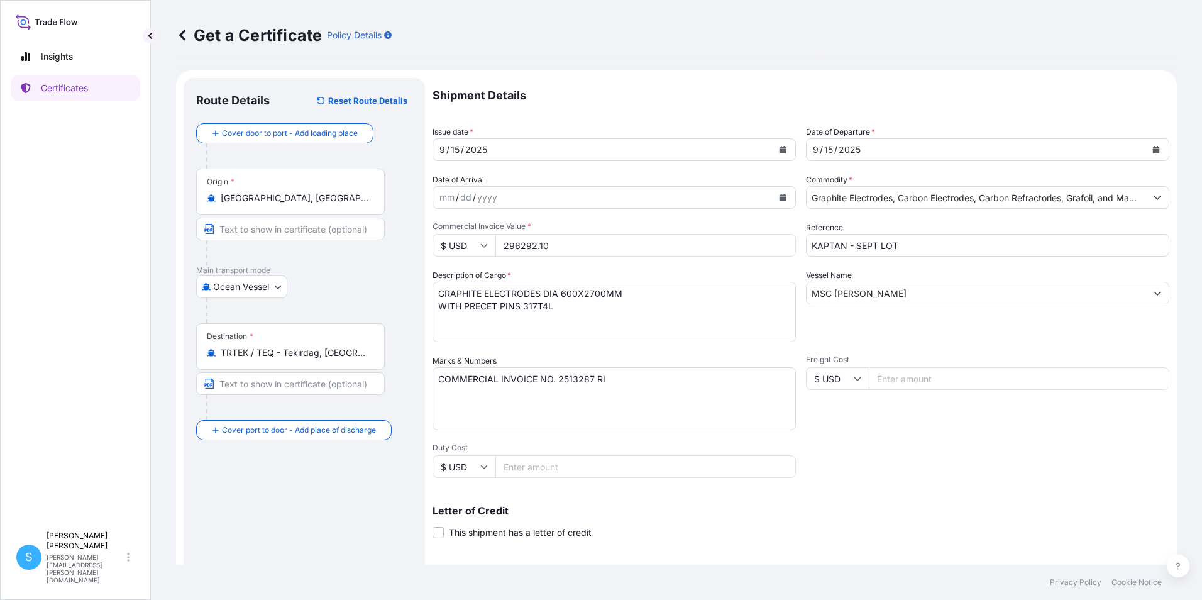
click at [277, 385] on input "Text to appear on certificate" at bounding box center [290, 383] width 189 height 23
type input "ASYA PORT"
click at [295, 481] on div "Route Details Reset Route Details Cover door to port - Add loading place Place …" at bounding box center [304, 395] width 216 height 609
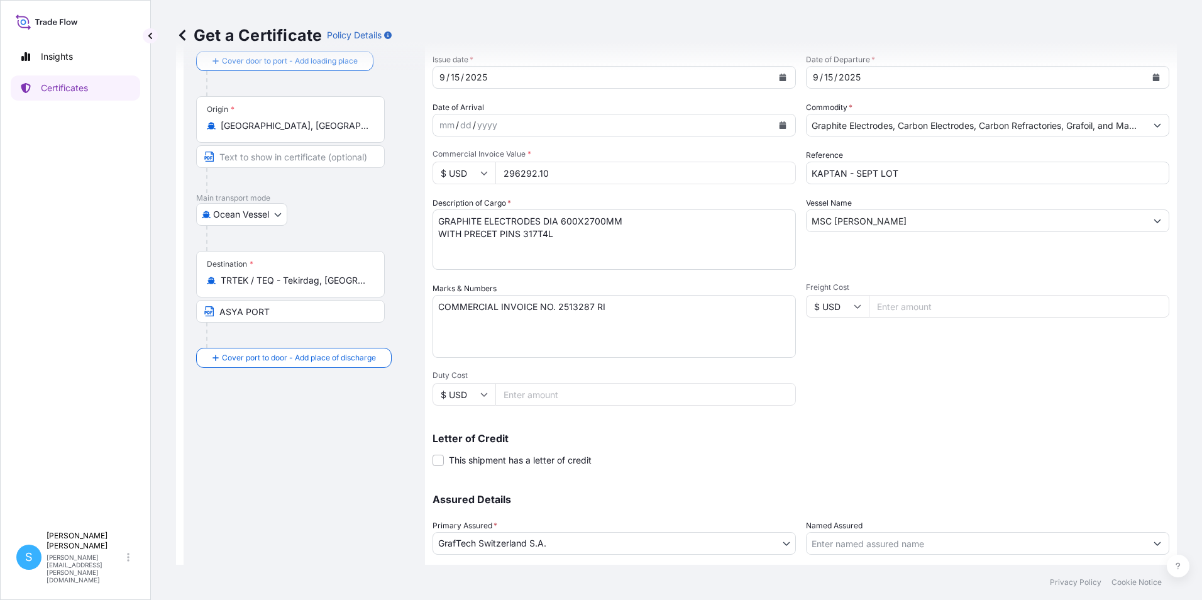
scroll to position [155, 0]
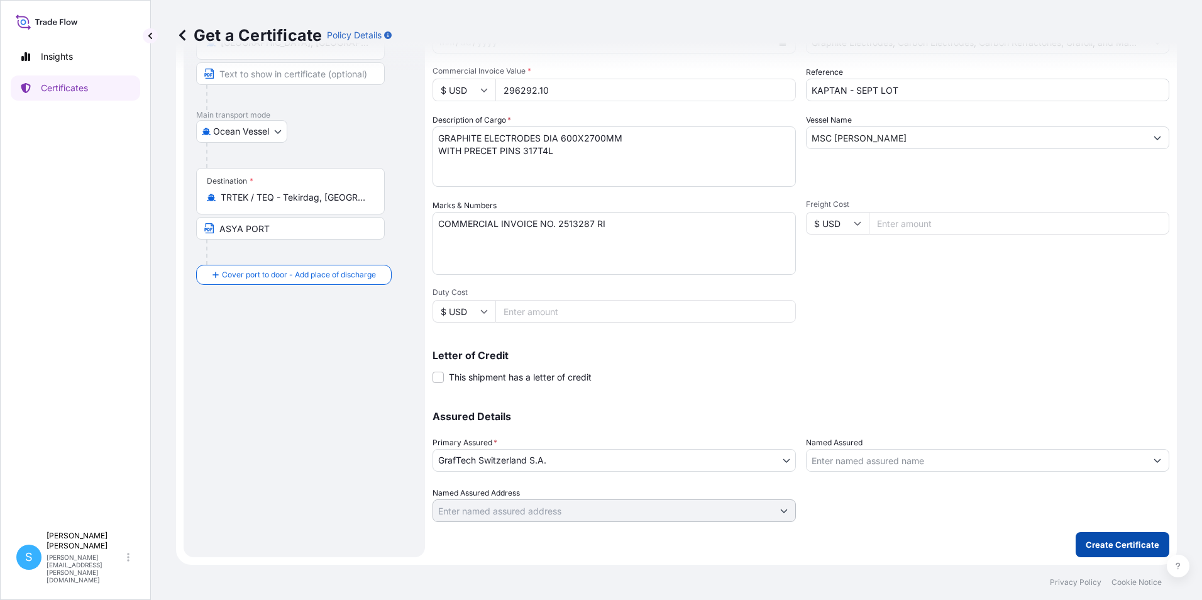
click at [1113, 538] on p "Create Certificate" at bounding box center [1123, 544] width 74 height 13
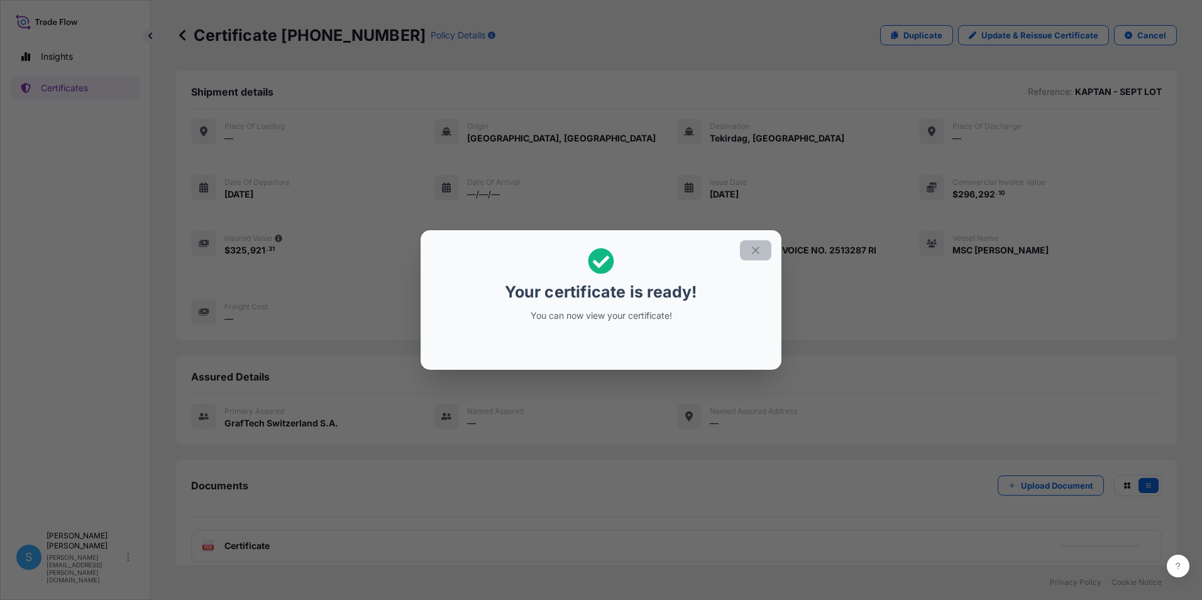
click at [771, 251] on button "button" at bounding box center [755, 250] width 31 height 20
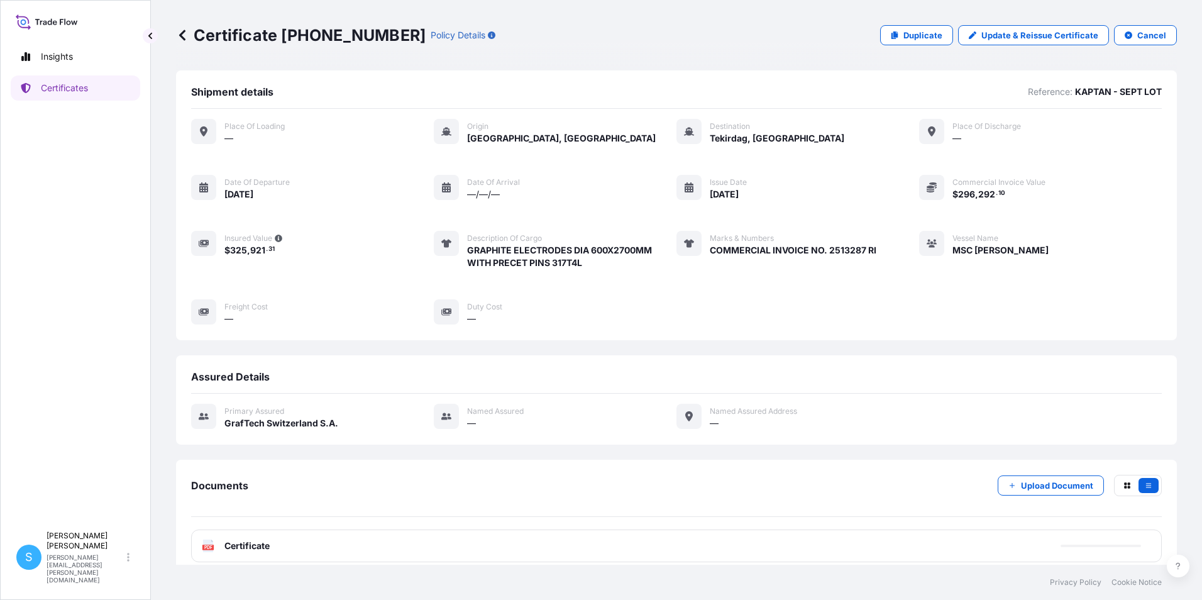
click at [302, 546] on div "PDF Certificate" at bounding box center [676, 545] width 971 height 33
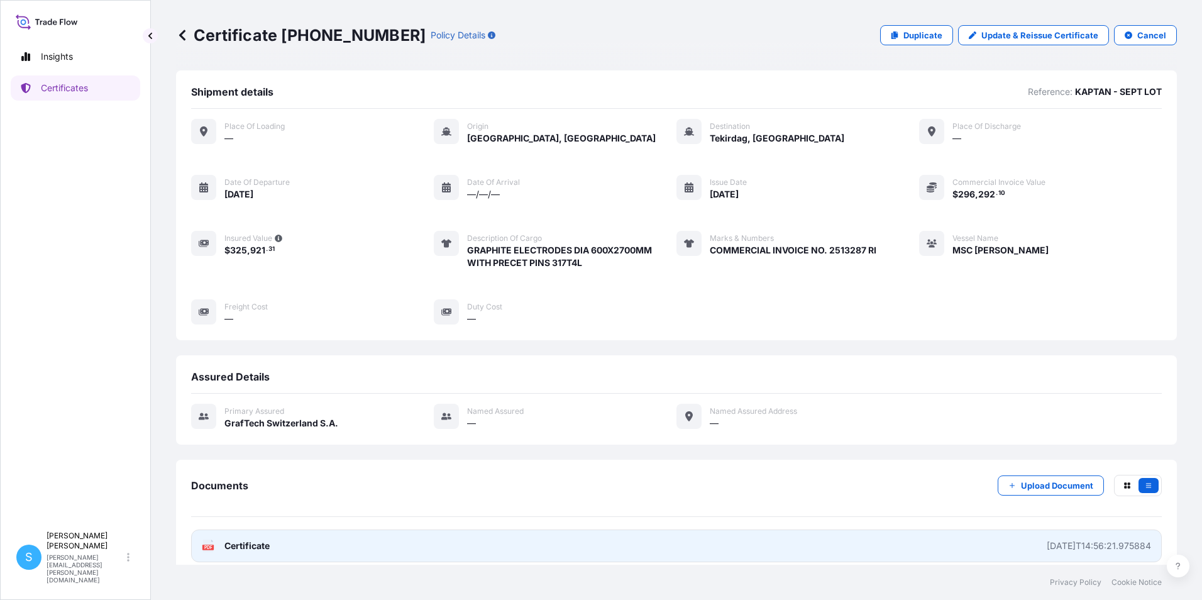
click at [281, 553] on link "PDF Certificate [DATE]T14:56:21.975884" at bounding box center [676, 545] width 971 height 33
